Goal: Task Accomplishment & Management: Complete application form

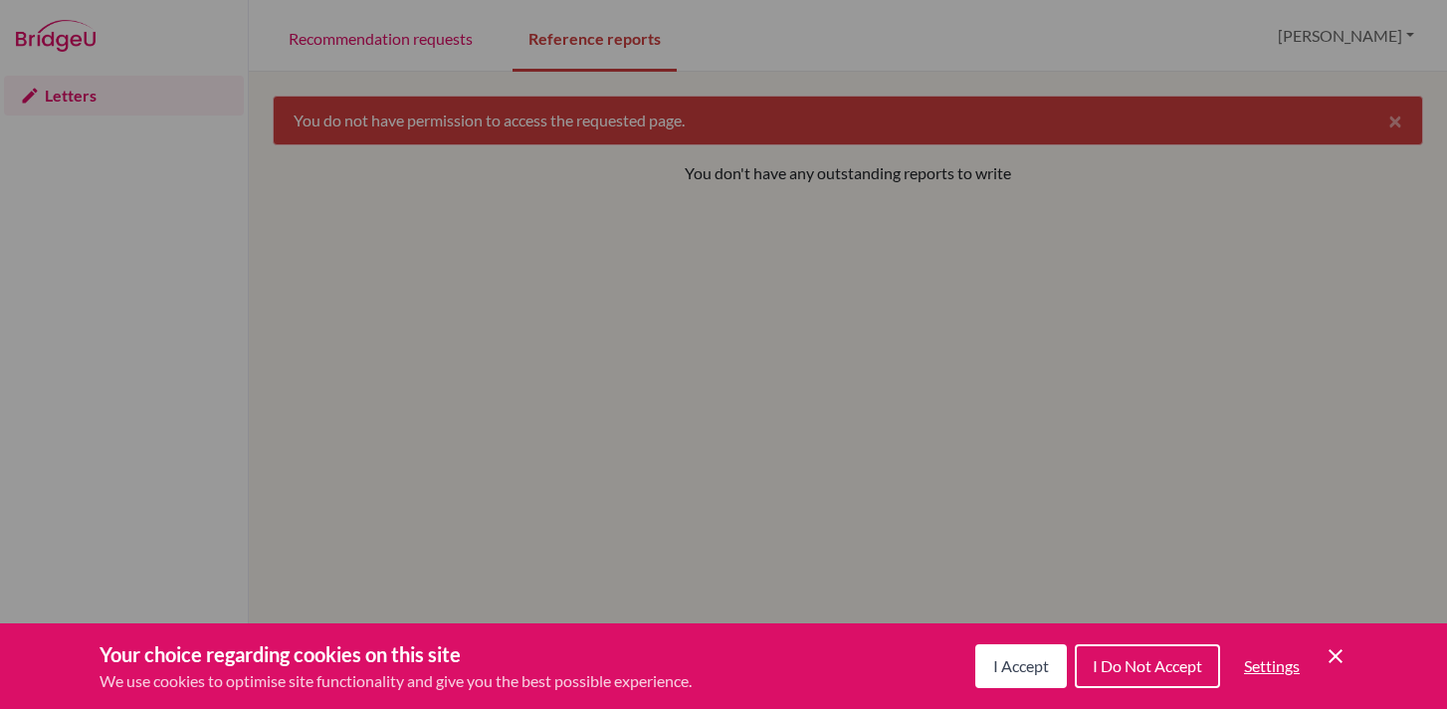
click at [998, 659] on span "I Accept" at bounding box center [1022, 665] width 56 height 19
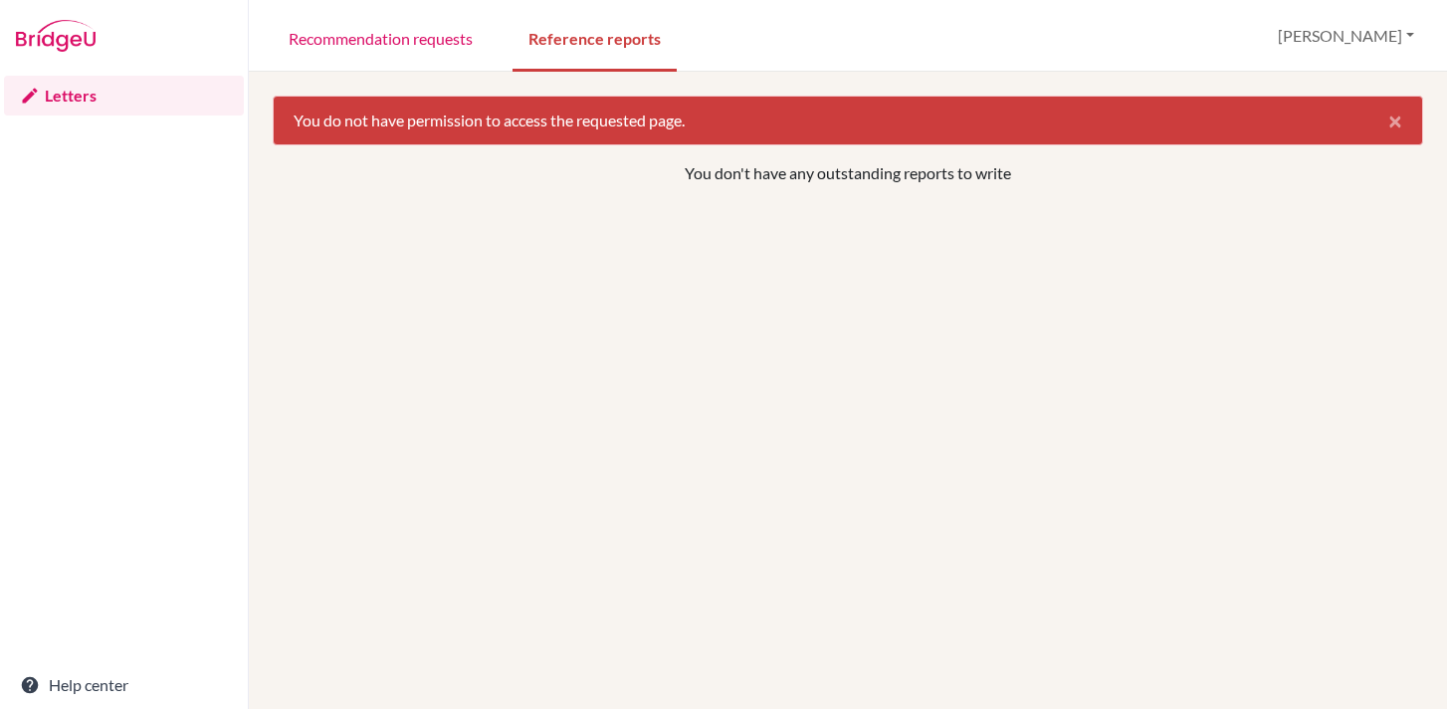
click at [63, 89] on link "Letters" at bounding box center [124, 96] width 240 height 40
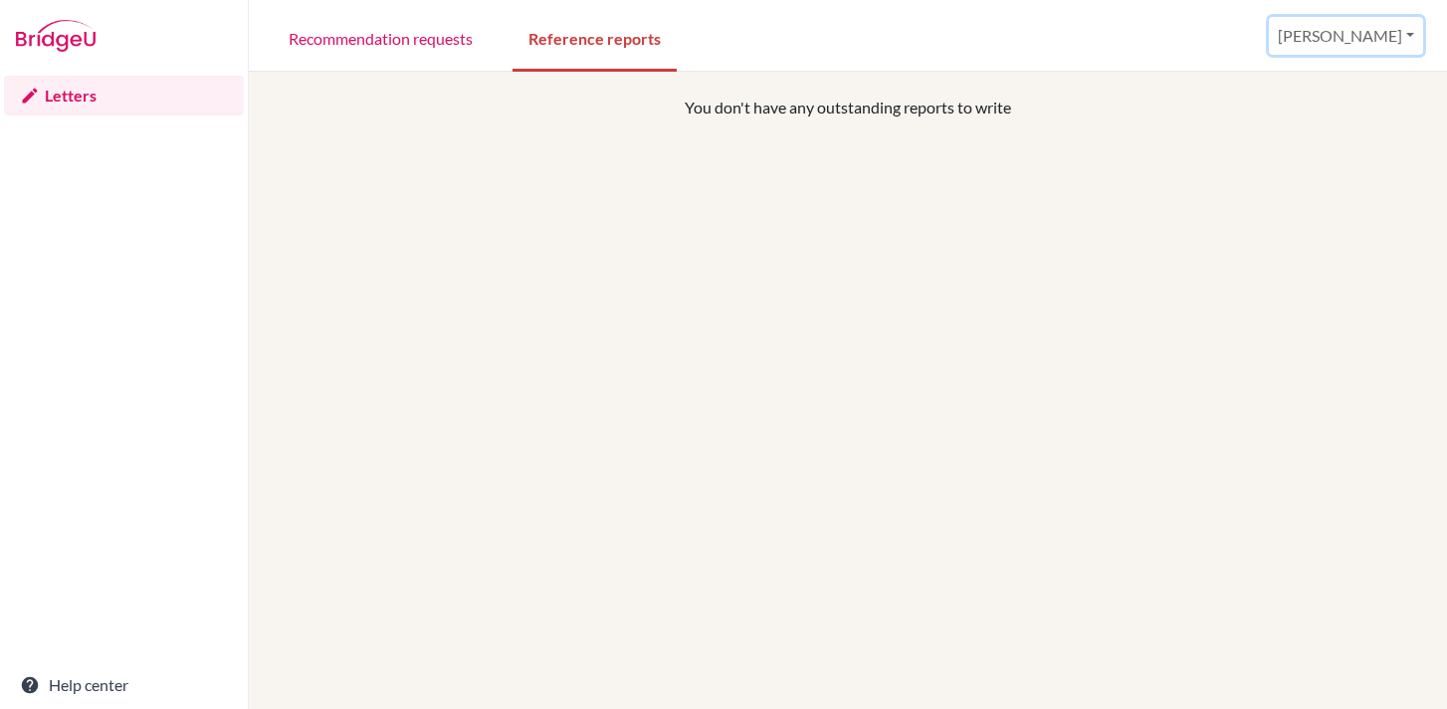
click at [1389, 38] on button "[PERSON_NAME]" at bounding box center [1346, 36] width 154 height 38
click at [1311, 125] on button "Log out" at bounding box center [1257, 130] width 157 height 32
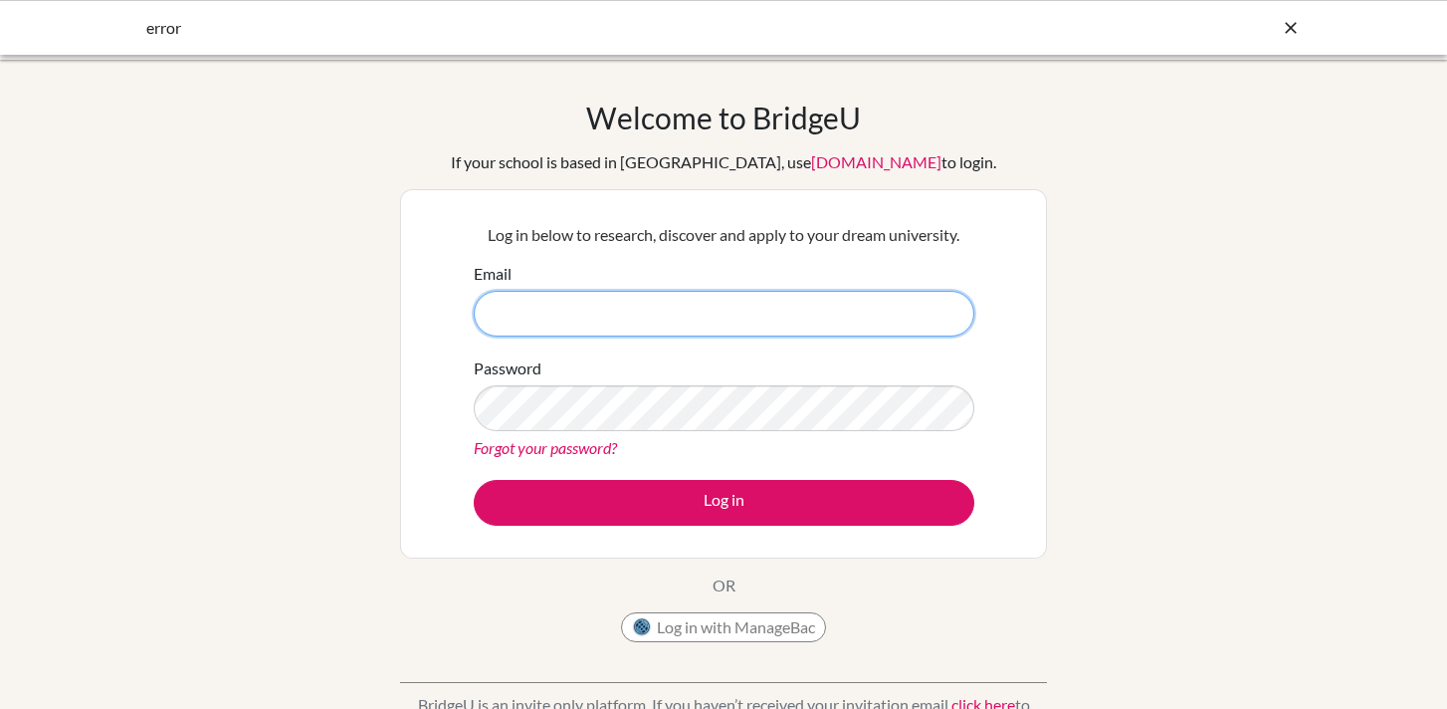
type input "[EMAIL_ADDRESS][DOMAIN_NAME]"
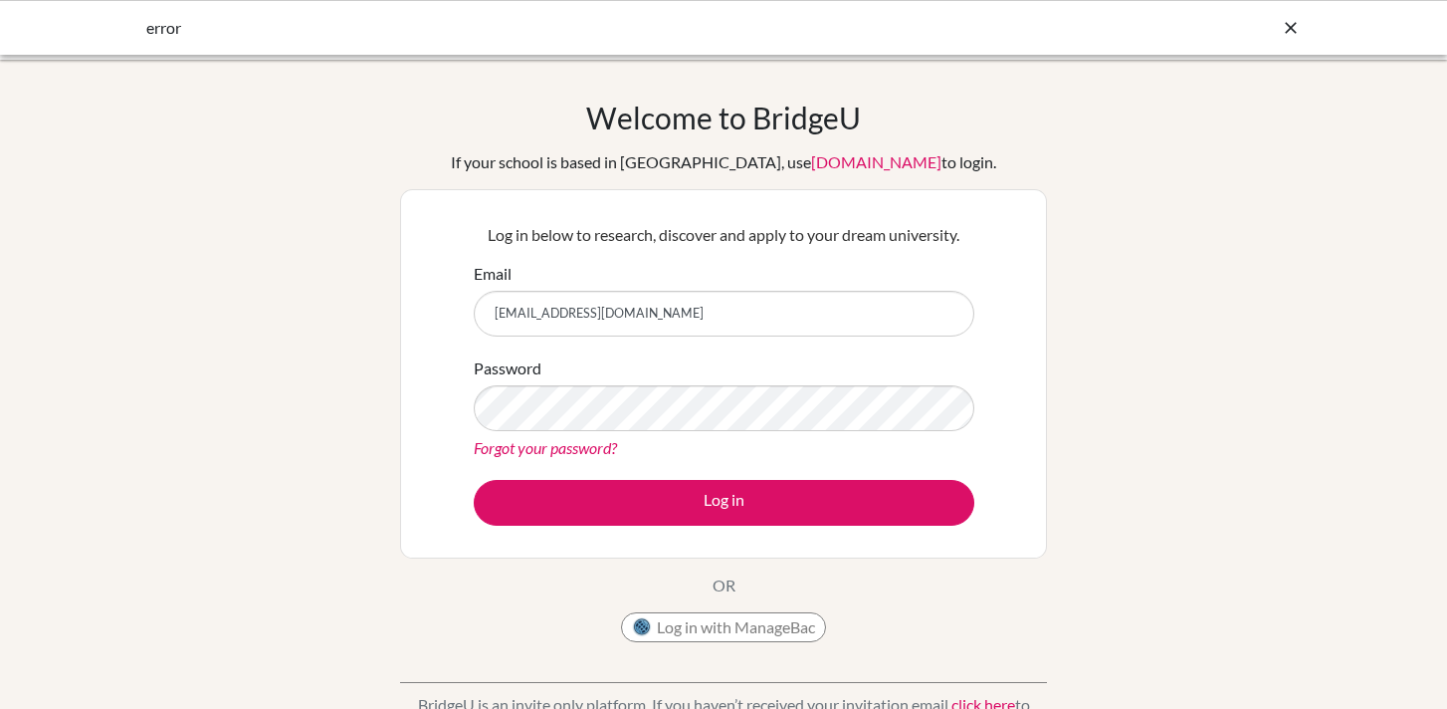
click at [544, 444] on link "Forgot your password?" at bounding box center [545, 447] width 143 height 19
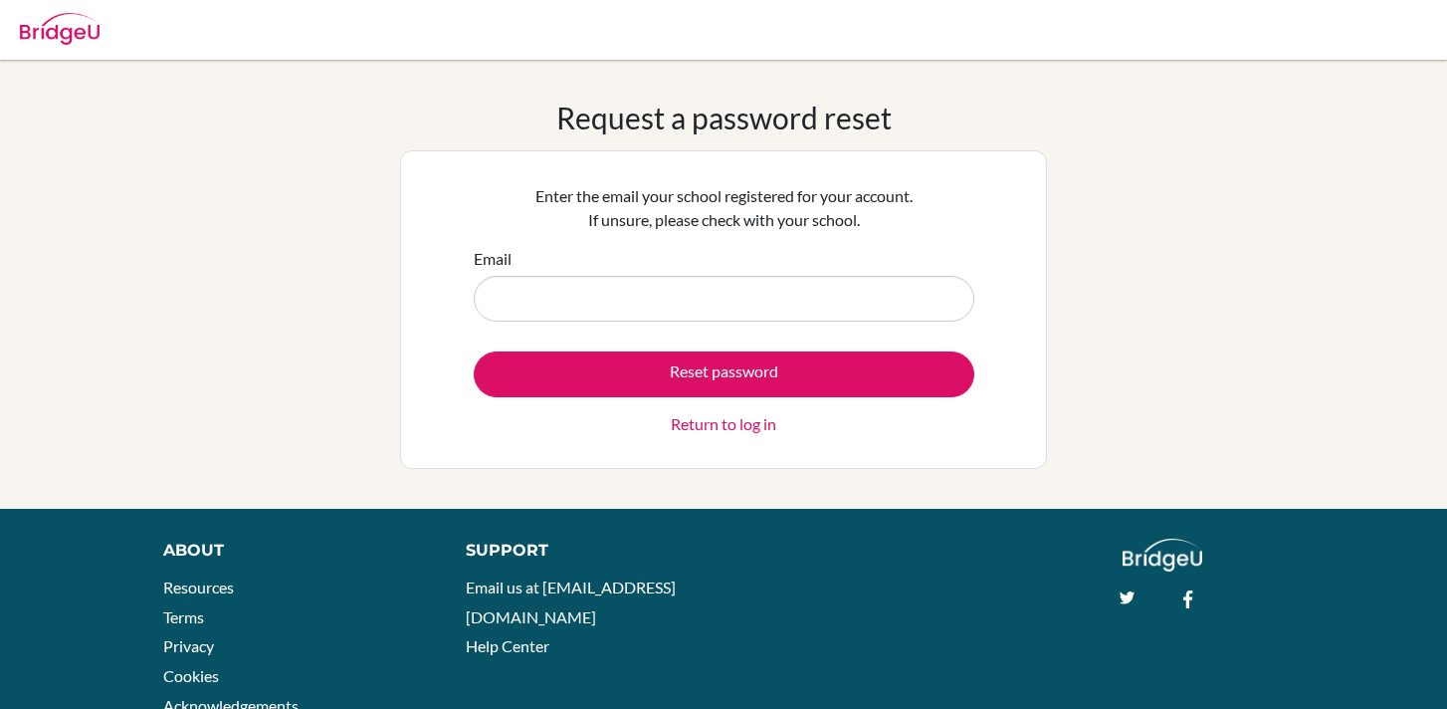
type input "[EMAIL_ADDRESS][DOMAIN_NAME]"
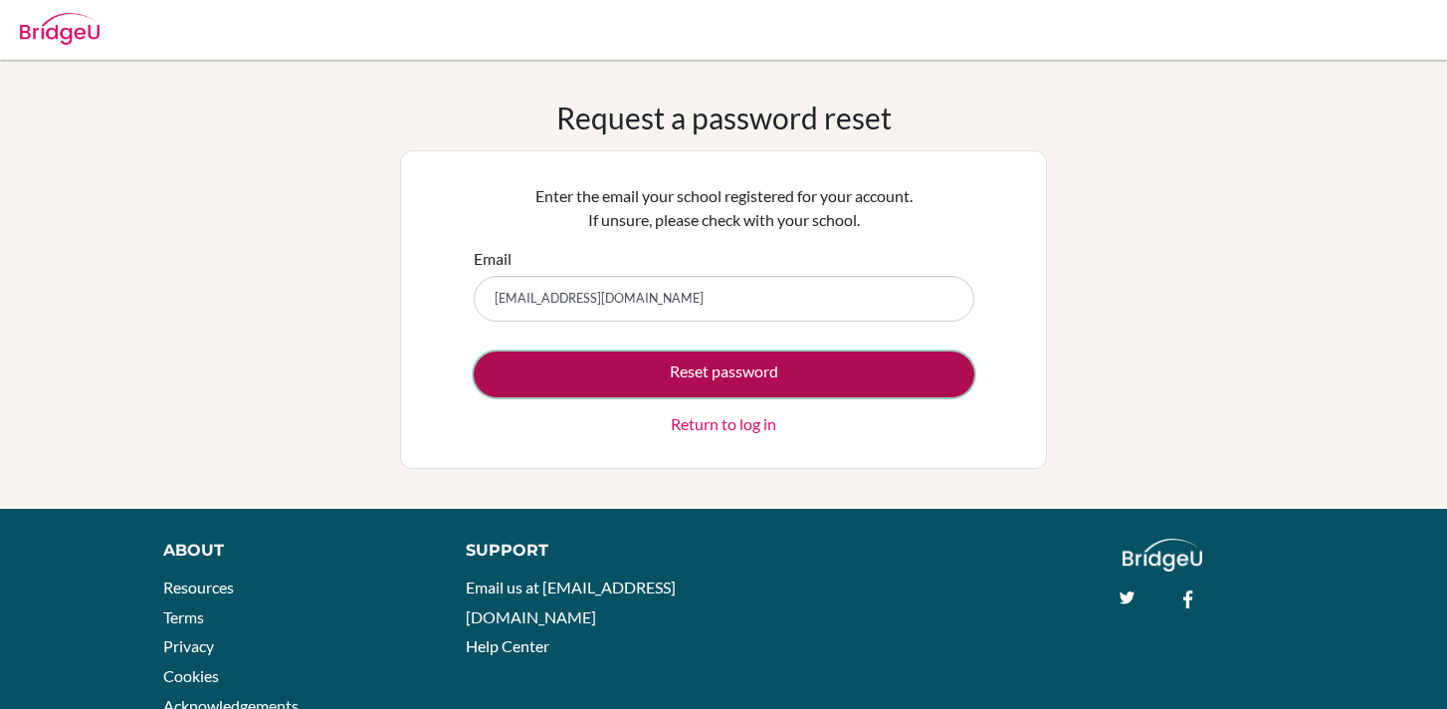
click at [607, 377] on button "Reset password" at bounding box center [724, 374] width 501 height 46
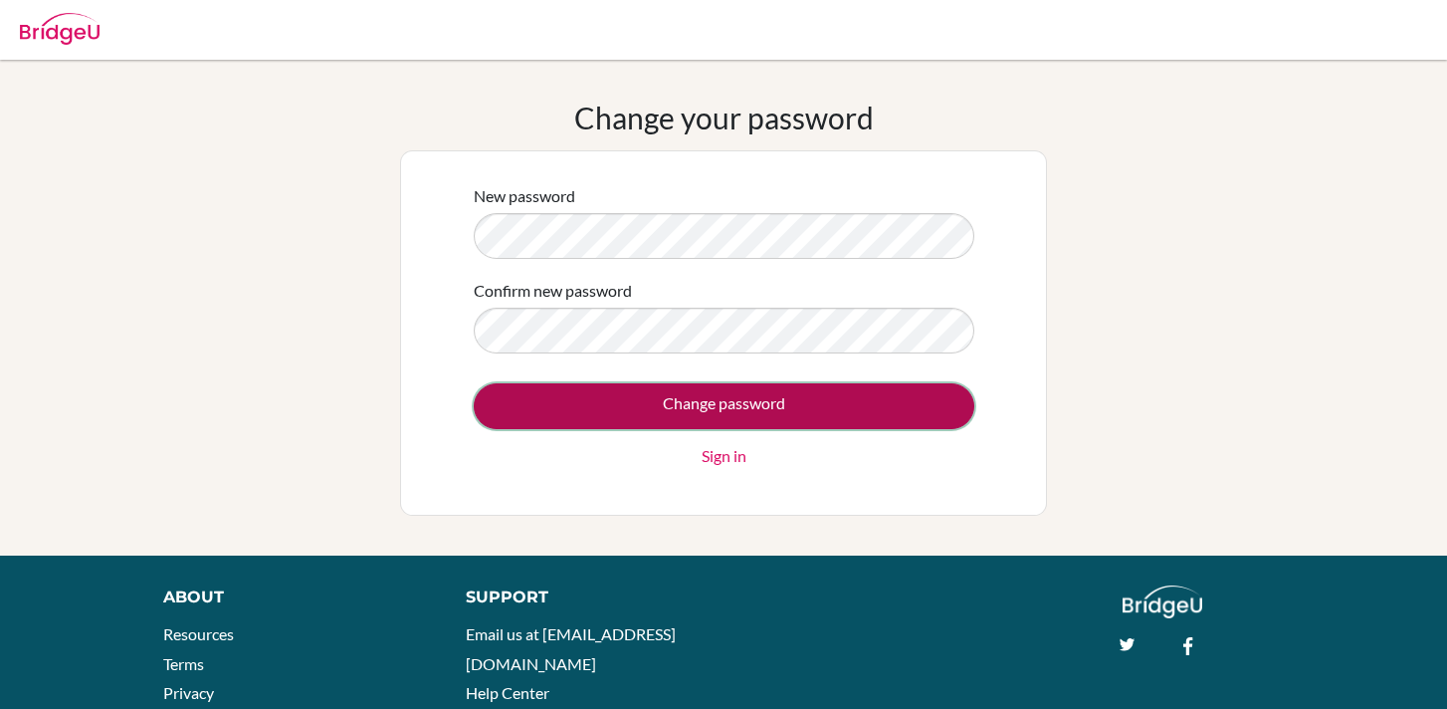
click at [527, 408] on input "Change password" at bounding box center [724, 406] width 501 height 46
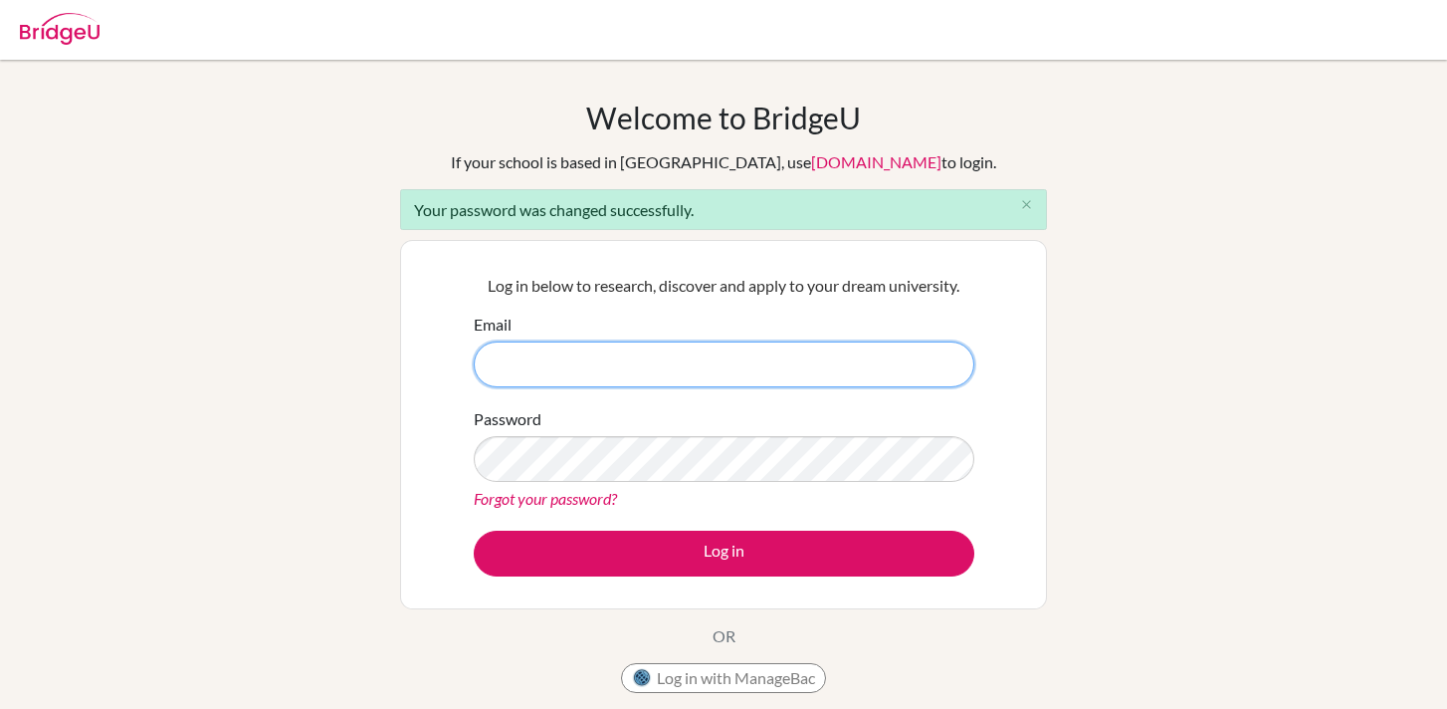
type input "lclarke@ris.ae"
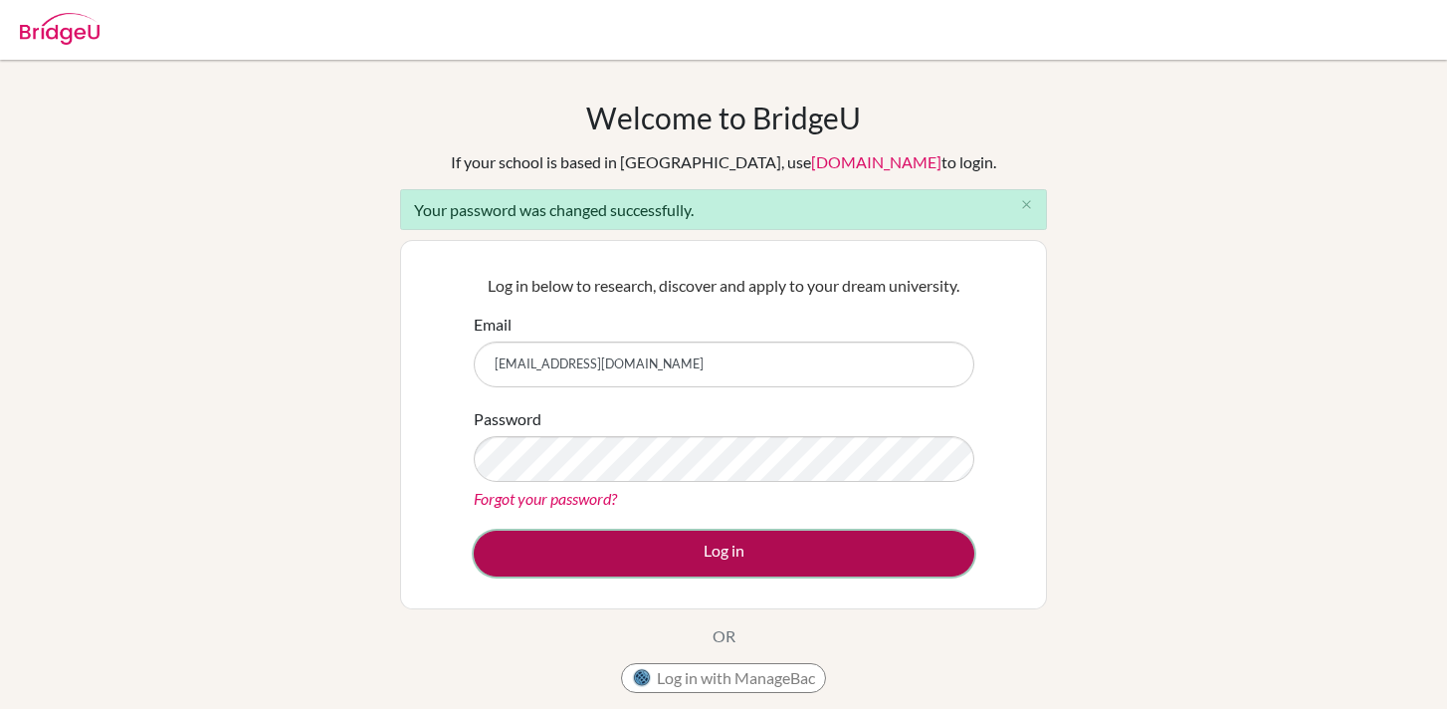
click at [544, 560] on button "Log in" at bounding box center [724, 554] width 501 height 46
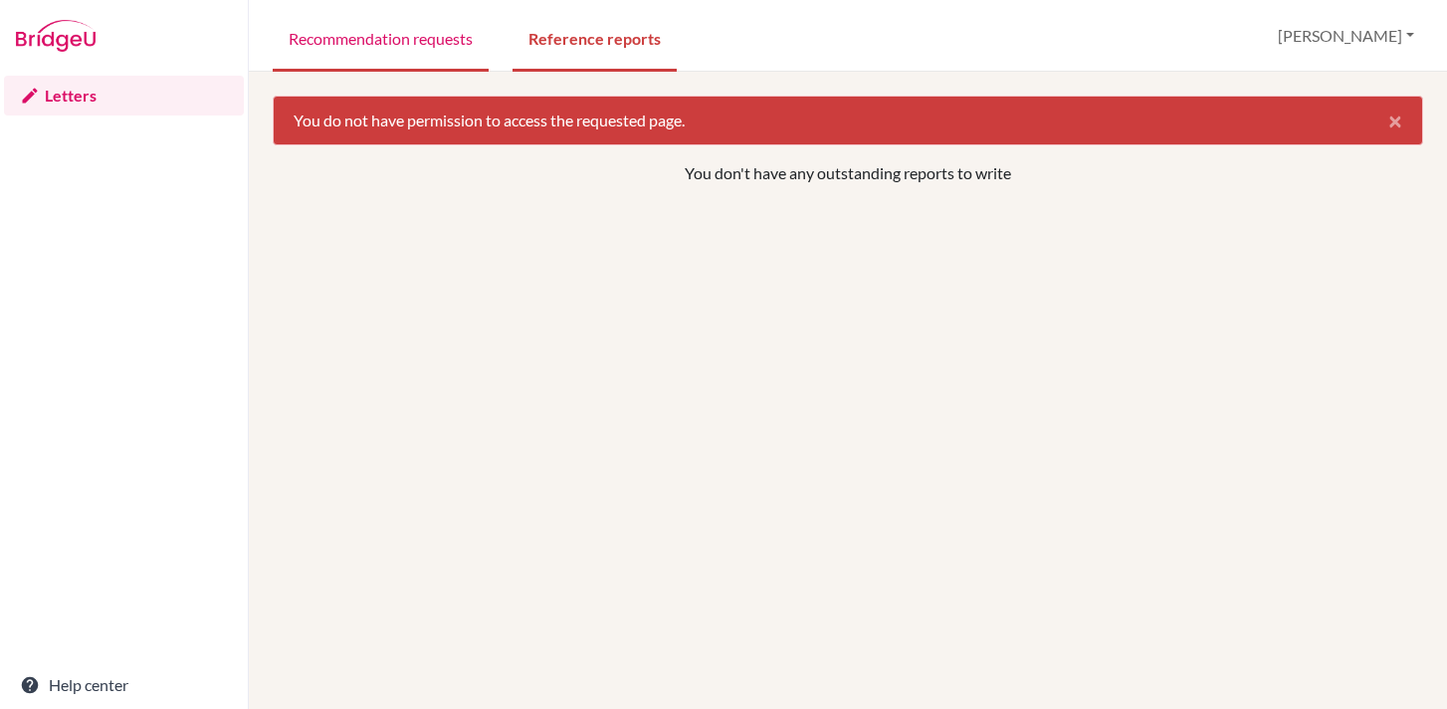
click at [399, 41] on link "Recommendation requests" at bounding box center [381, 37] width 216 height 69
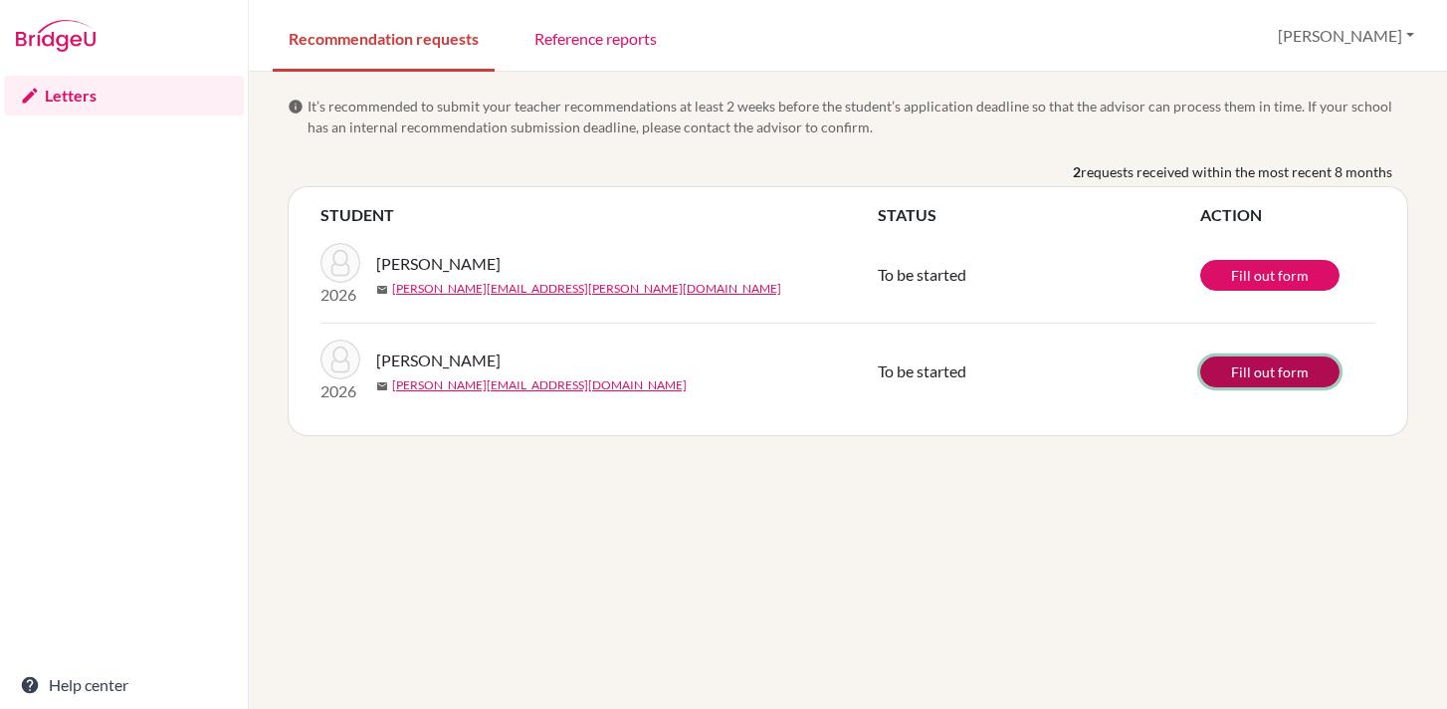
click at [1259, 375] on link "Fill out form" at bounding box center [1270, 371] width 139 height 31
